Goal: Task Accomplishment & Management: Manage account settings

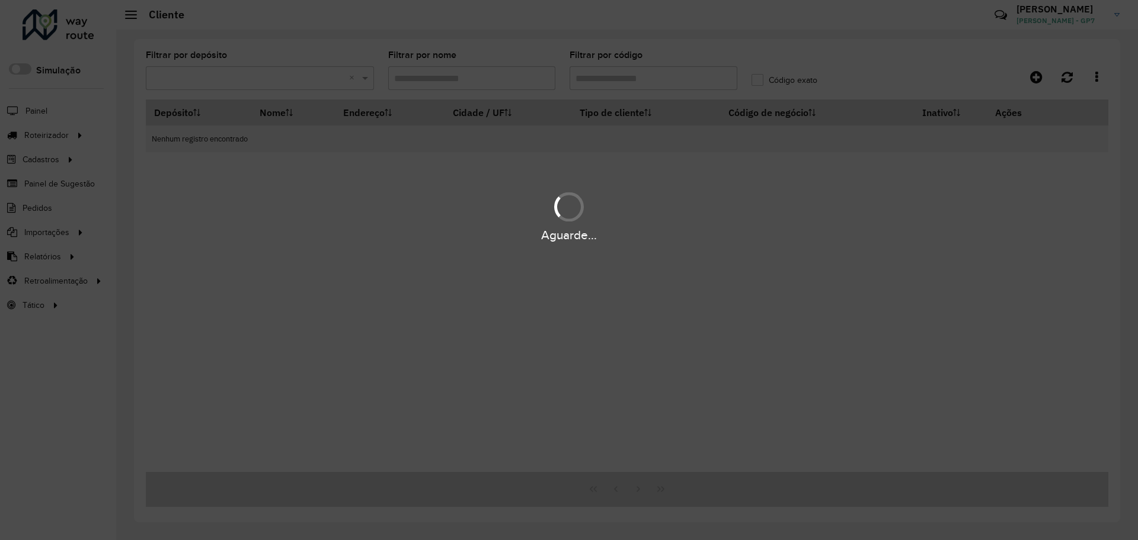
click at [667, 74] on div "Aguarde..." at bounding box center [569, 270] width 1138 height 540
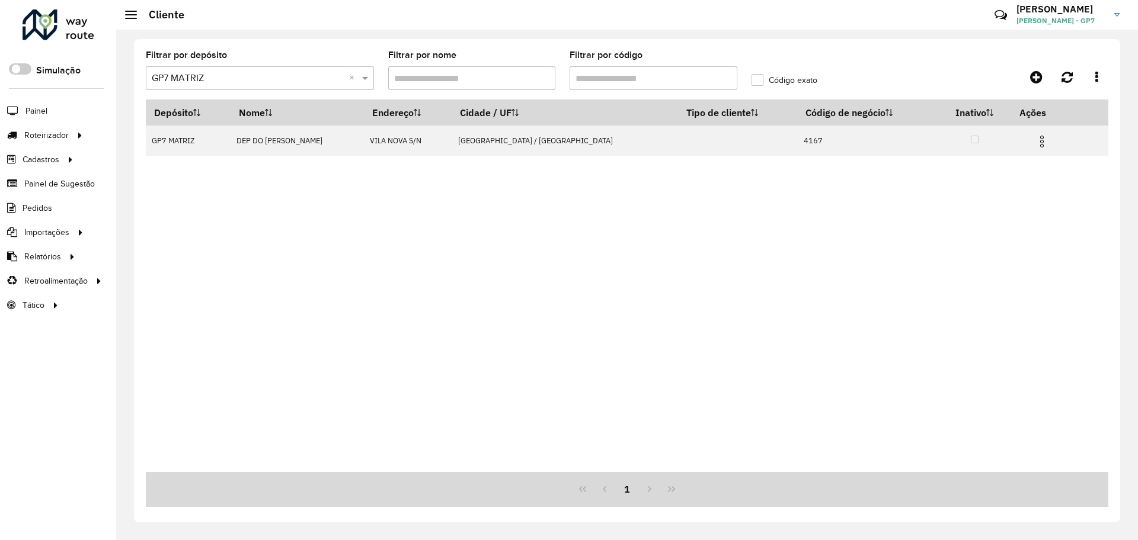
click at [667, 74] on input "Filtrar por código" at bounding box center [653, 78] width 168 height 24
type input "**"
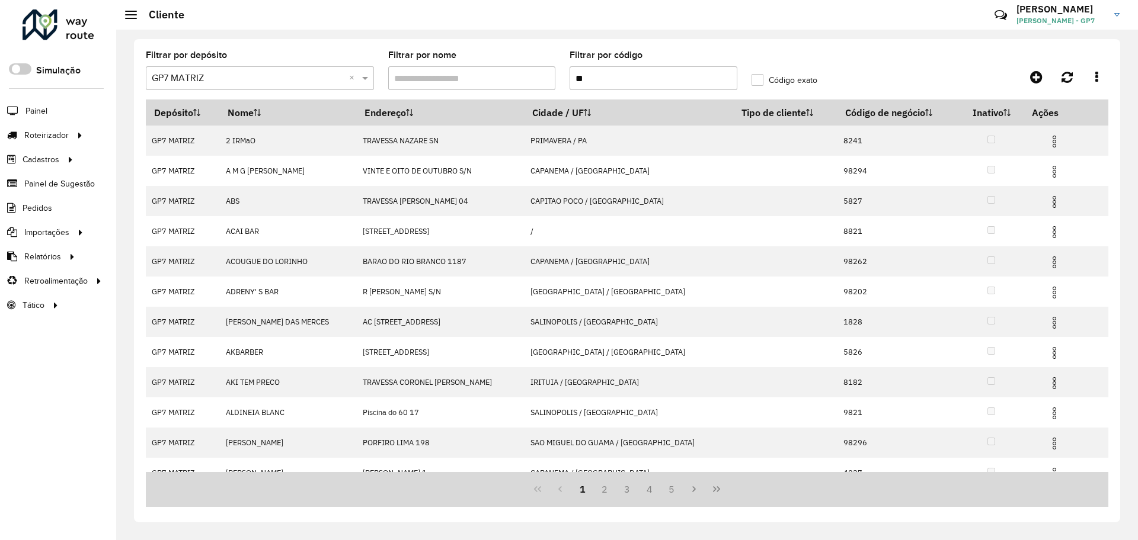
click at [765, 81] on label "Código exato" at bounding box center [784, 80] width 66 height 12
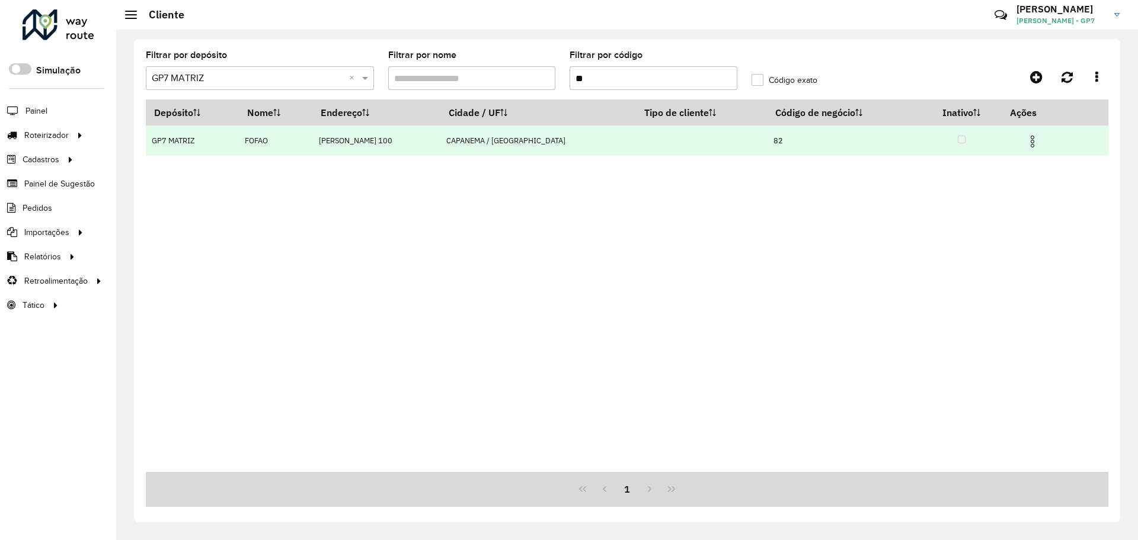
click at [1029, 140] on img at bounding box center [1032, 142] width 14 height 14
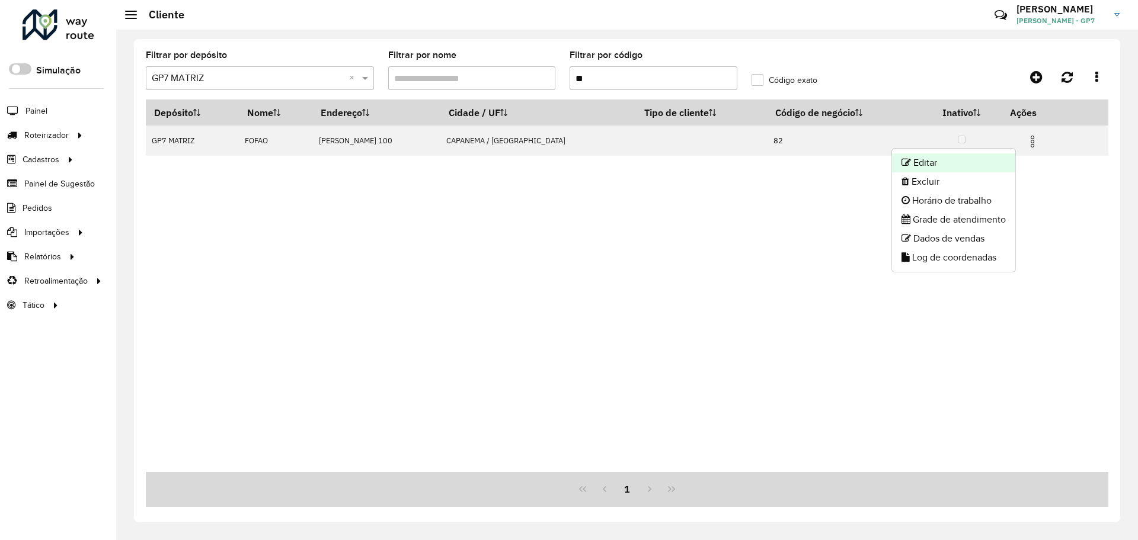
click at [969, 162] on li "Editar" at bounding box center [953, 162] width 123 height 19
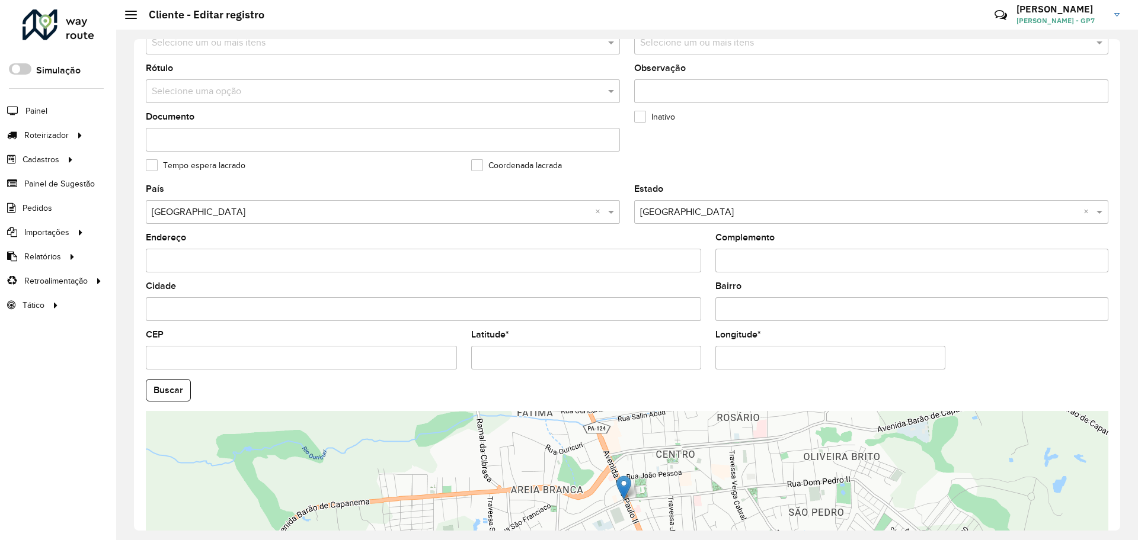
scroll to position [341, 0]
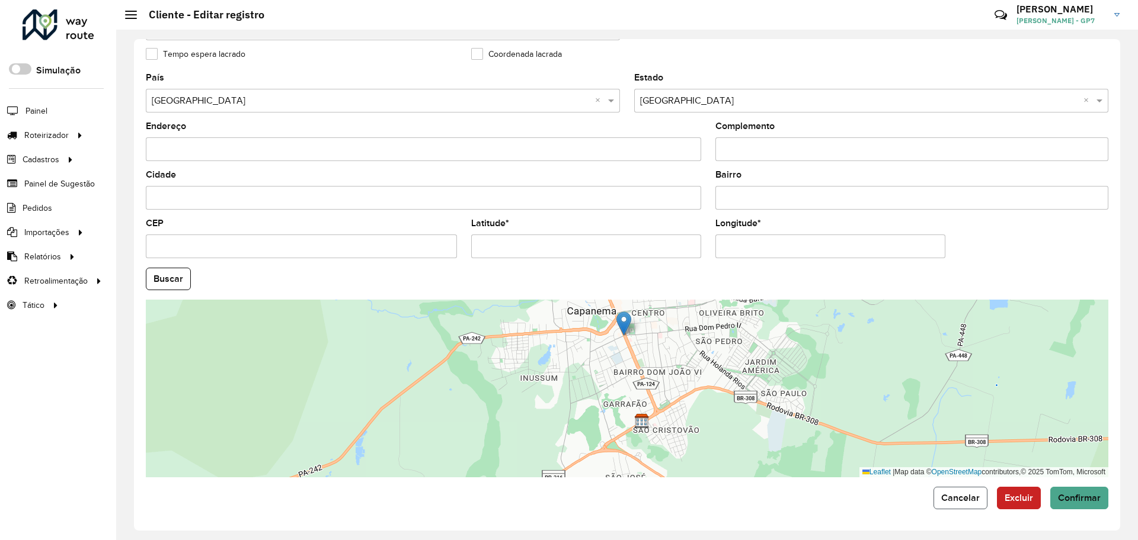
click at [972, 501] on span "Cancelar" at bounding box center [960, 498] width 39 height 10
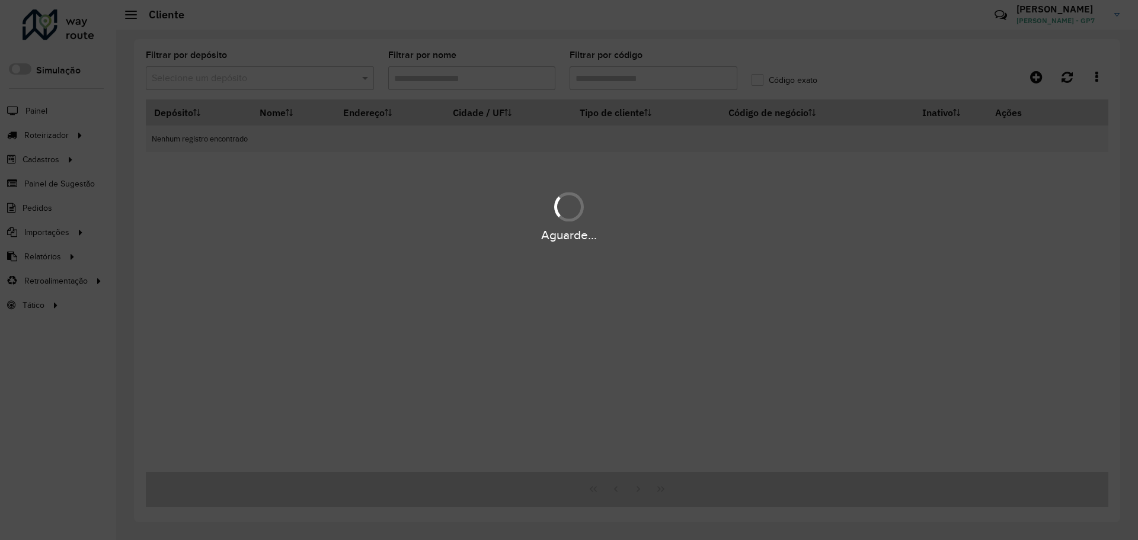
click at [681, 85] on div "Aguarde..." at bounding box center [569, 270] width 1138 height 540
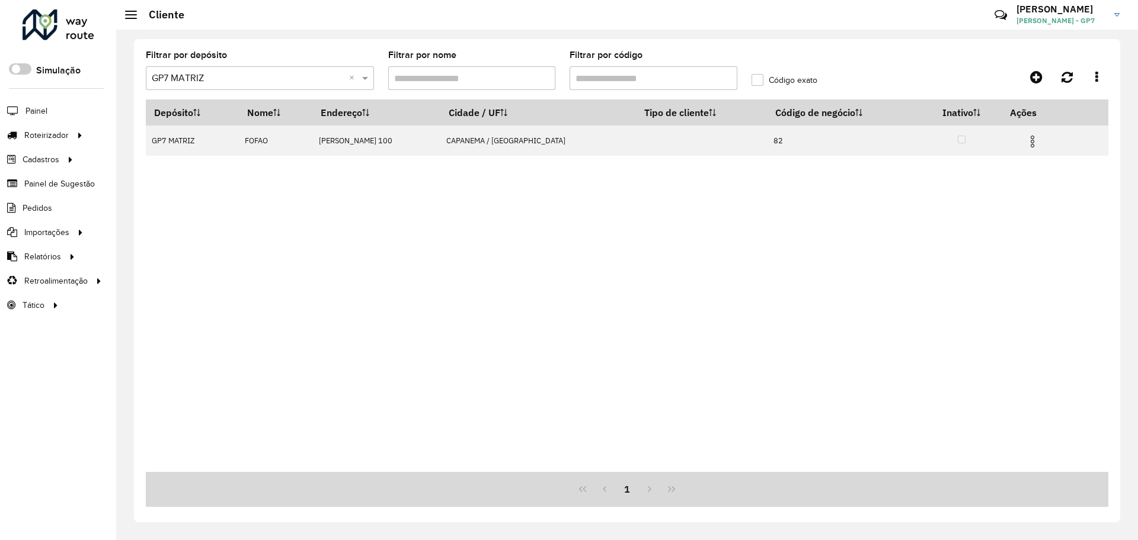
click at [657, 80] on input "Filtrar por código" at bounding box center [653, 78] width 168 height 24
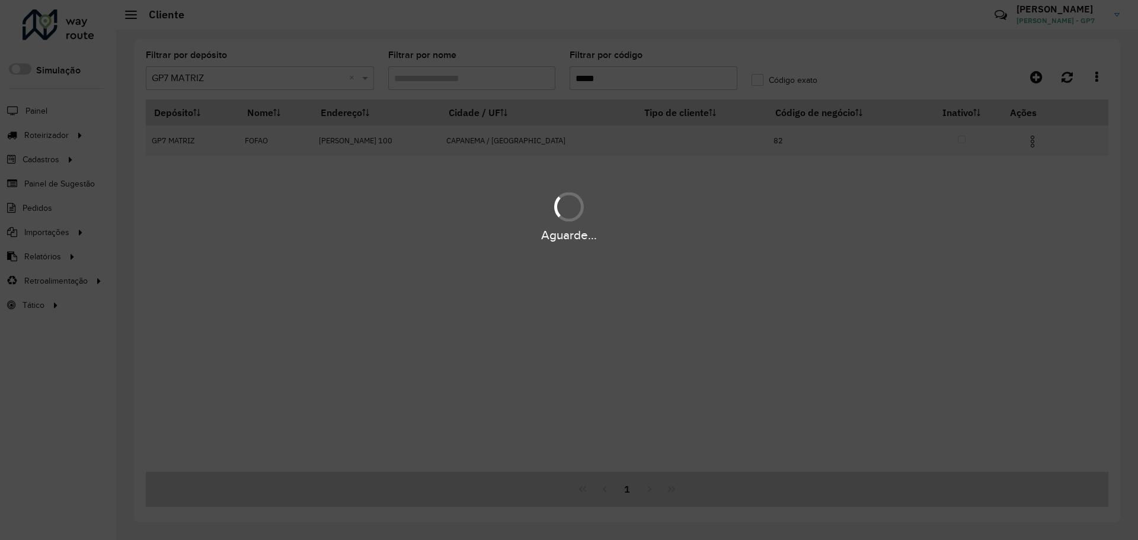
type input "****"
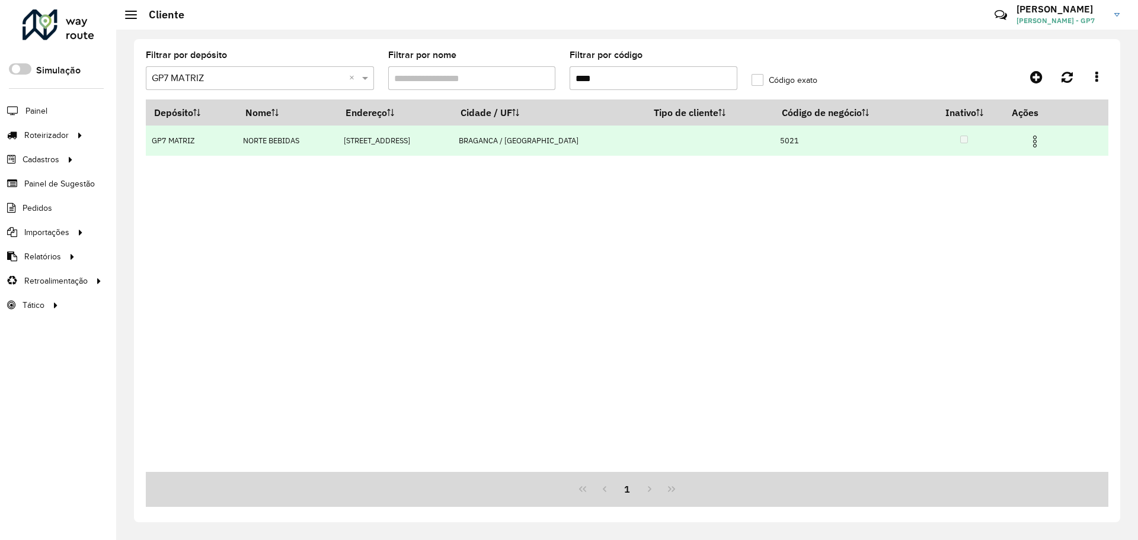
click at [1036, 142] on img at bounding box center [1034, 142] width 14 height 14
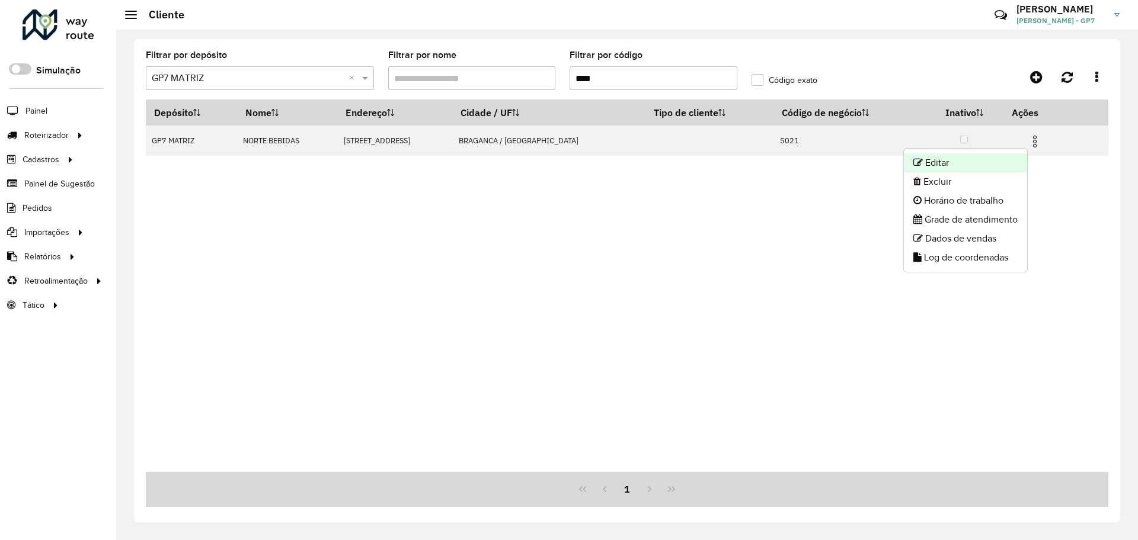
click at [986, 161] on li "Editar" at bounding box center [965, 162] width 123 height 19
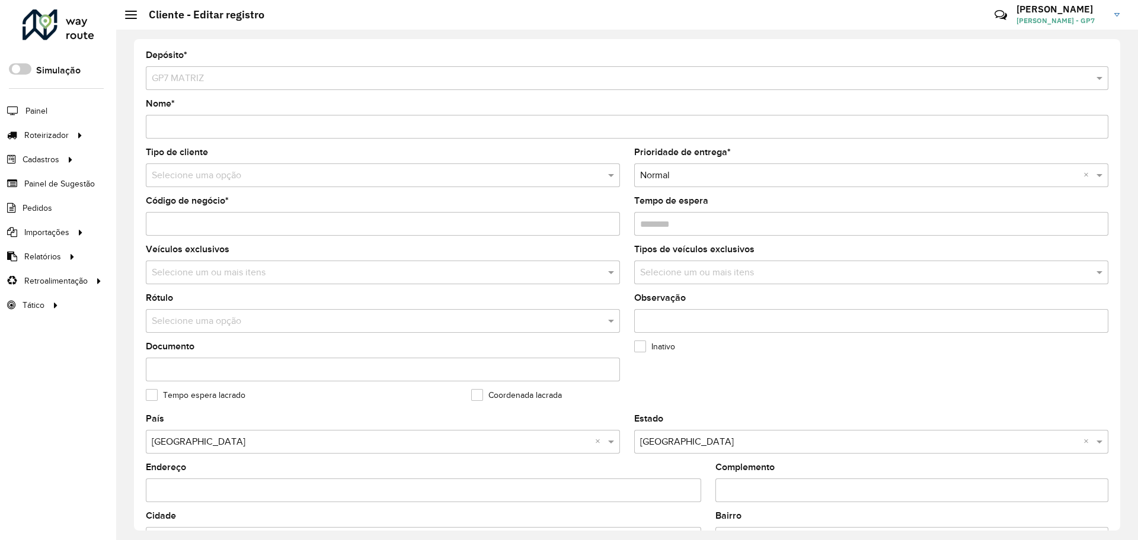
scroll to position [341, 0]
